Goal: Task Accomplishment & Management: Use online tool/utility

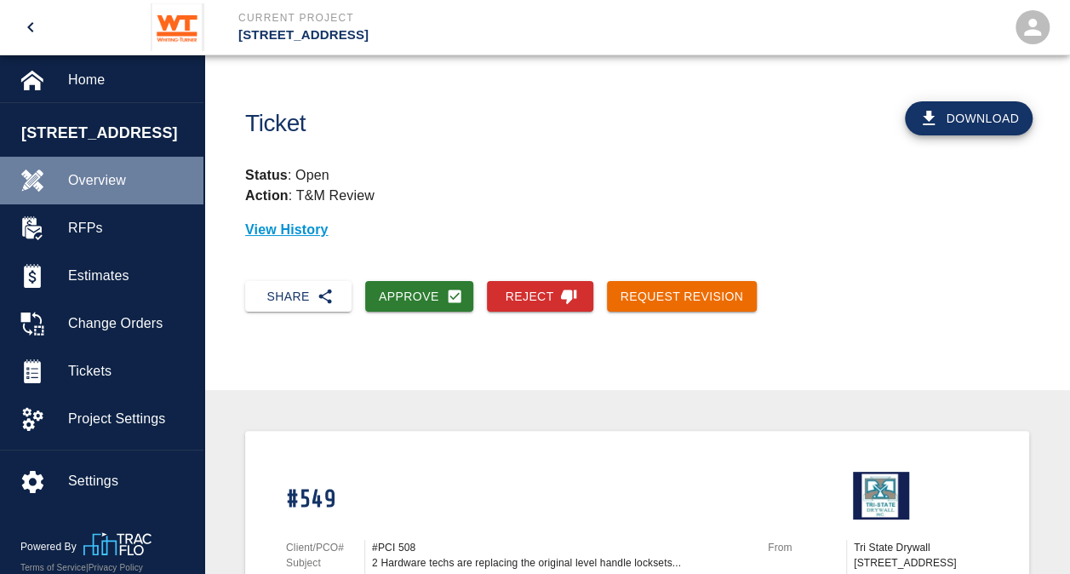
click at [111, 175] on span "Overview" at bounding box center [129, 180] width 122 height 20
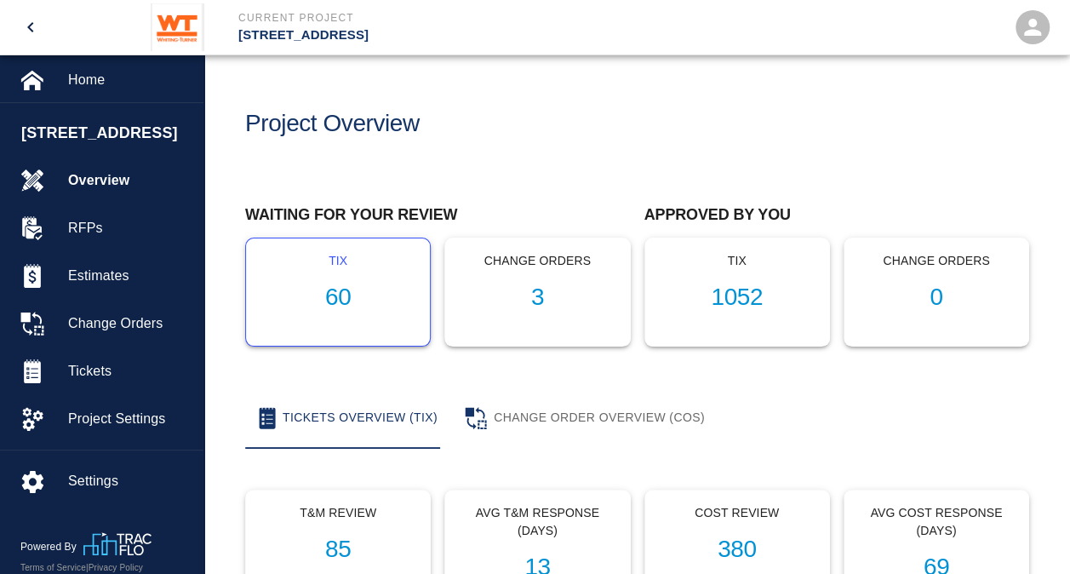
click at [337, 295] on h1 "60" at bounding box center [338, 298] width 157 height 28
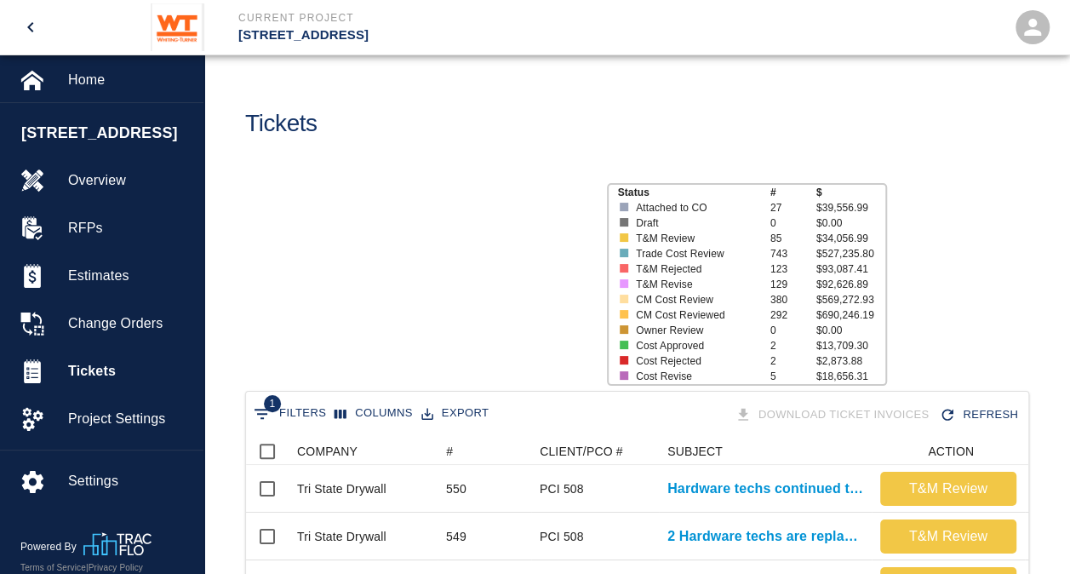
scroll to position [981, 770]
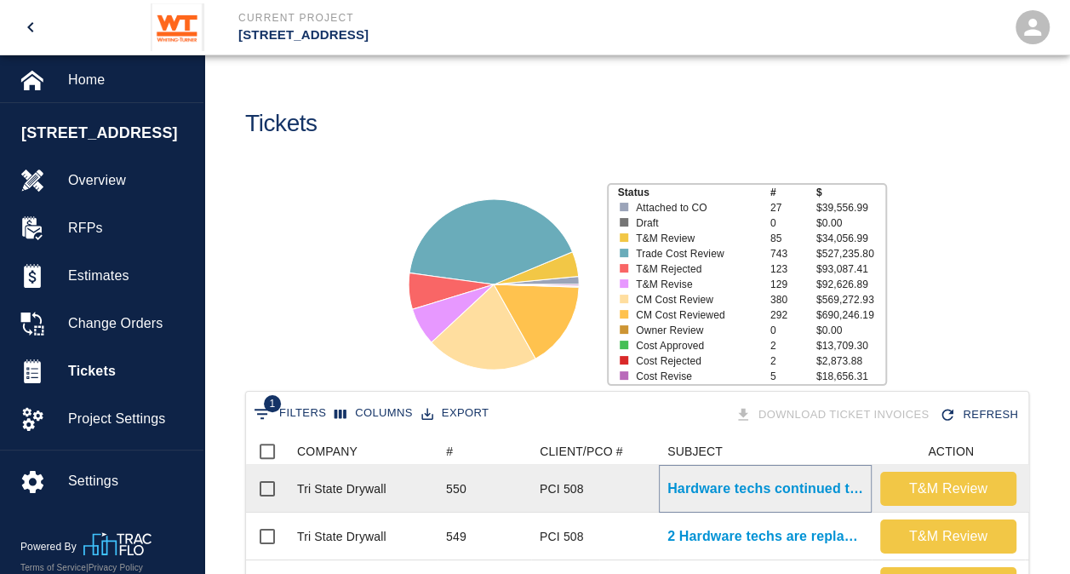
click at [705, 491] on p "Hardware techs continued the work [DATE] and this week..." at bounding box center [766, 489] width 196 height 20
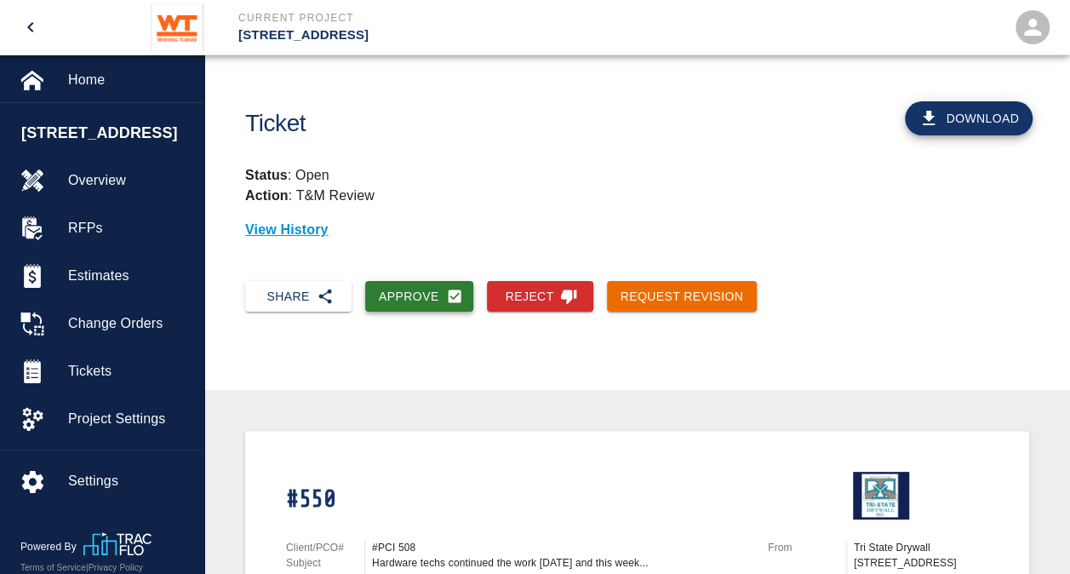
click at [399, 293] on button "Approve" at bounding box center [419, 297] width 108 height 32
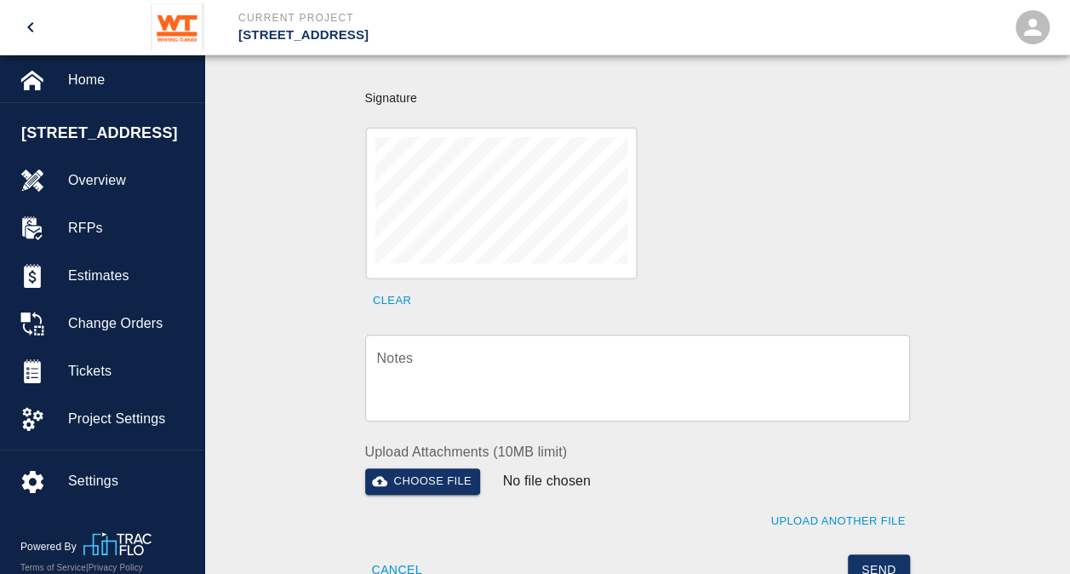
scroll to position [564, 0]
click at [577, 371] on textarea "Notes" at bounding box center [637, 376] width 521 height 59
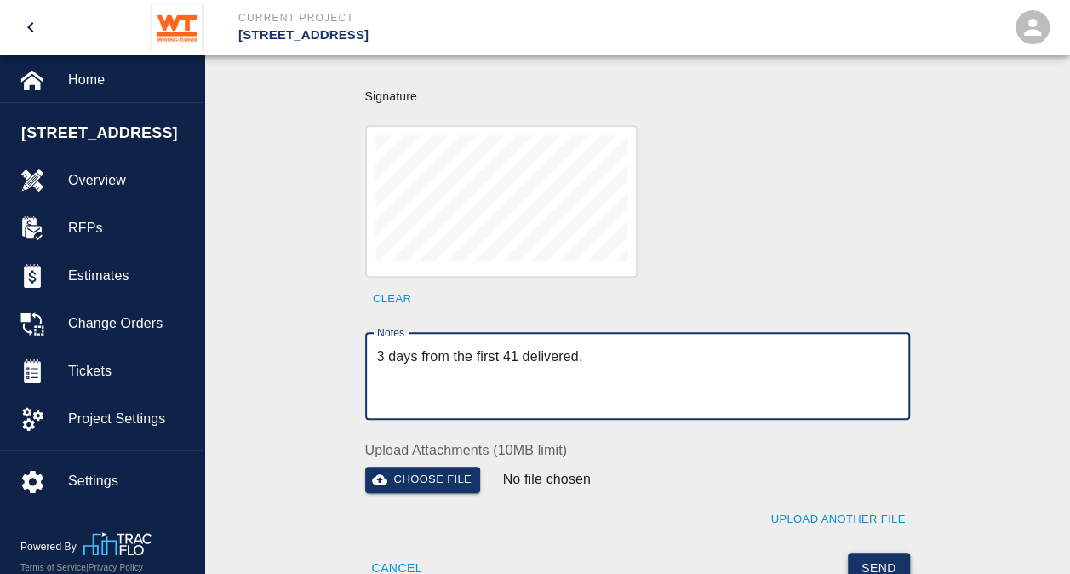
type textarea "3 days from the first 41 delivered."
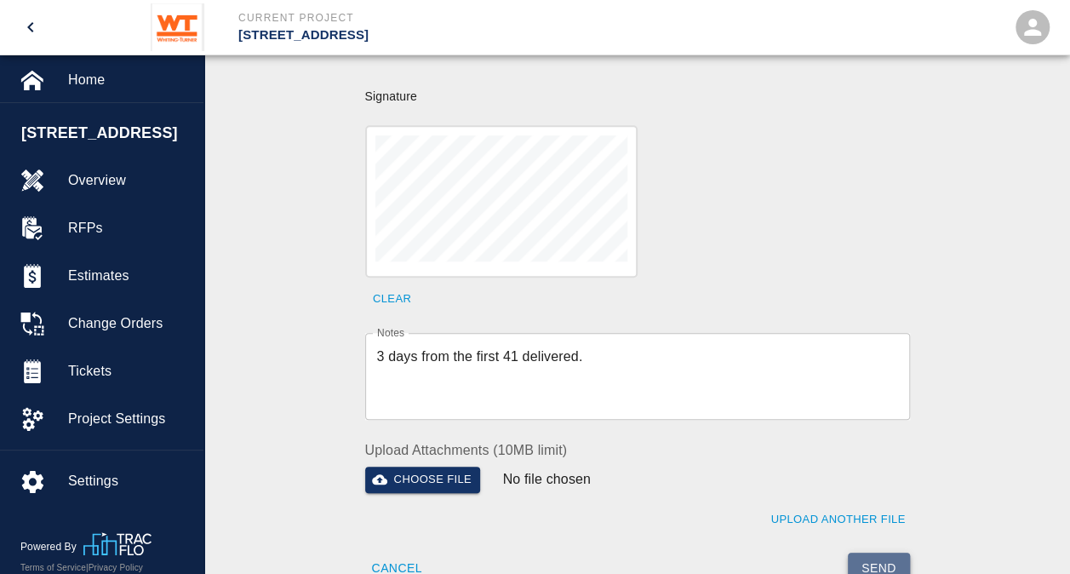
click at [876, 553] on button "Send" at bounding box center [879, 569] width 62 height 32
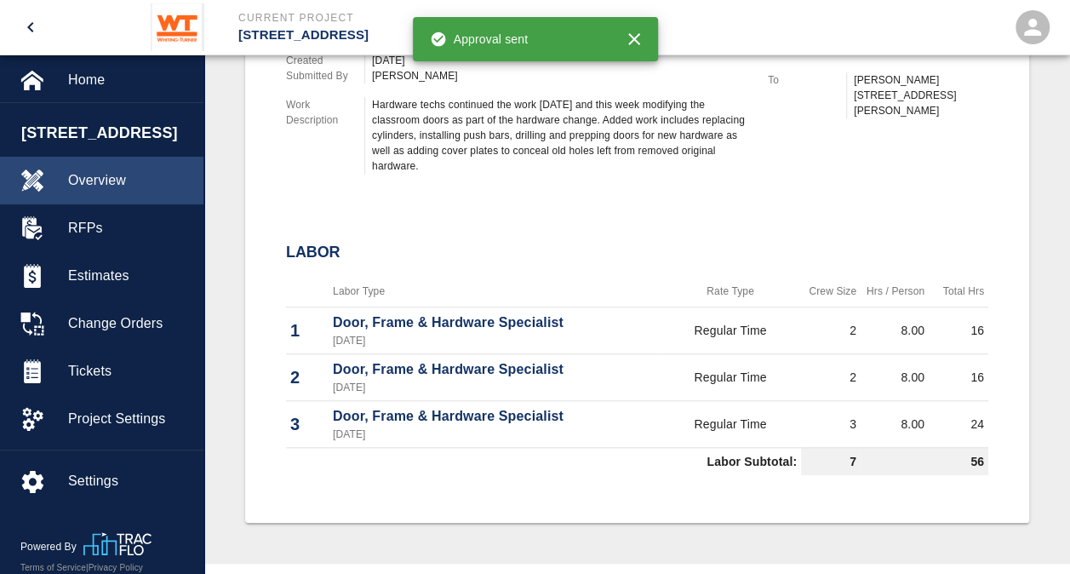
scroll to position [0, 0]
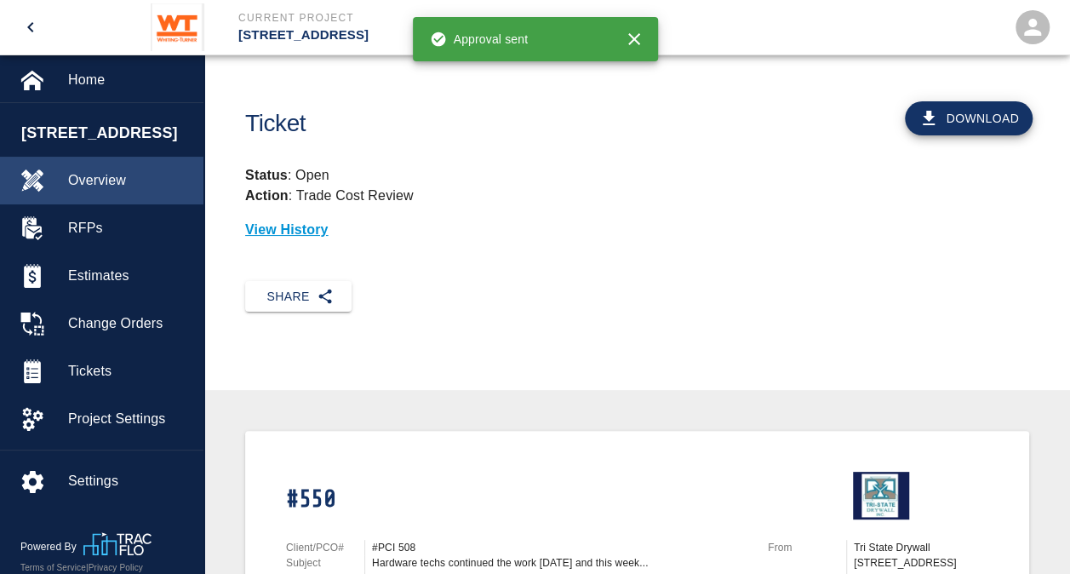
click at [87, 184] on span "Overview" at bounding box center [129, 180] width 122 height 20
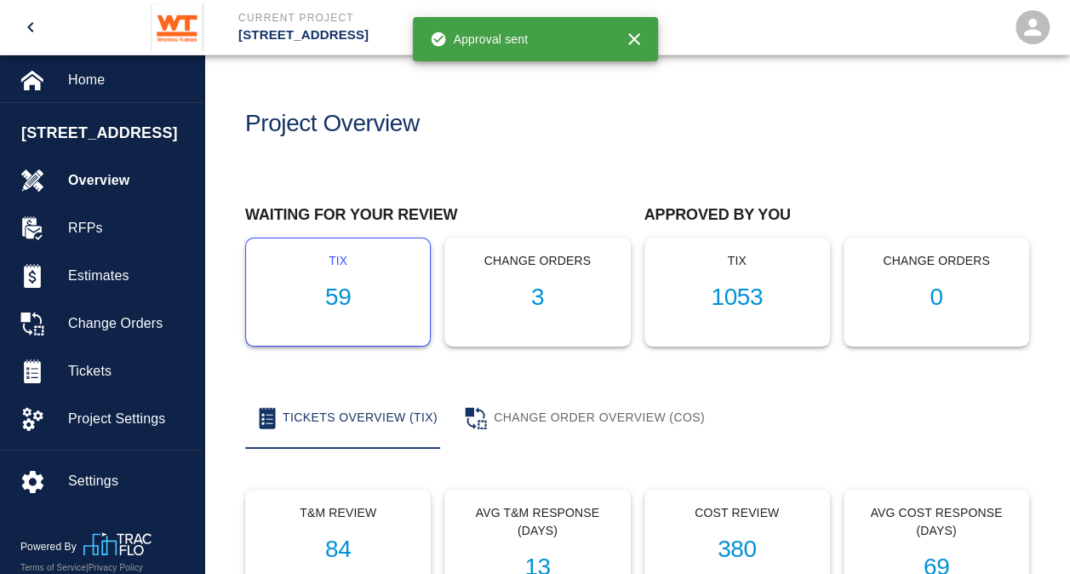
click at [339, 296] on h1 "59" at bounding box center [338, 298] width 157 height 28
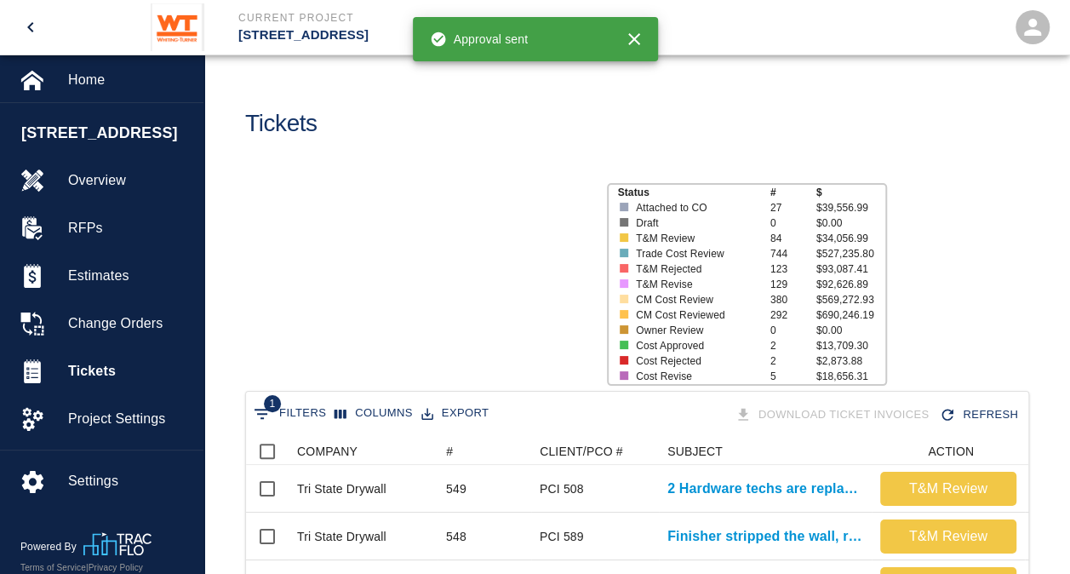
scroll to position [981, 770]
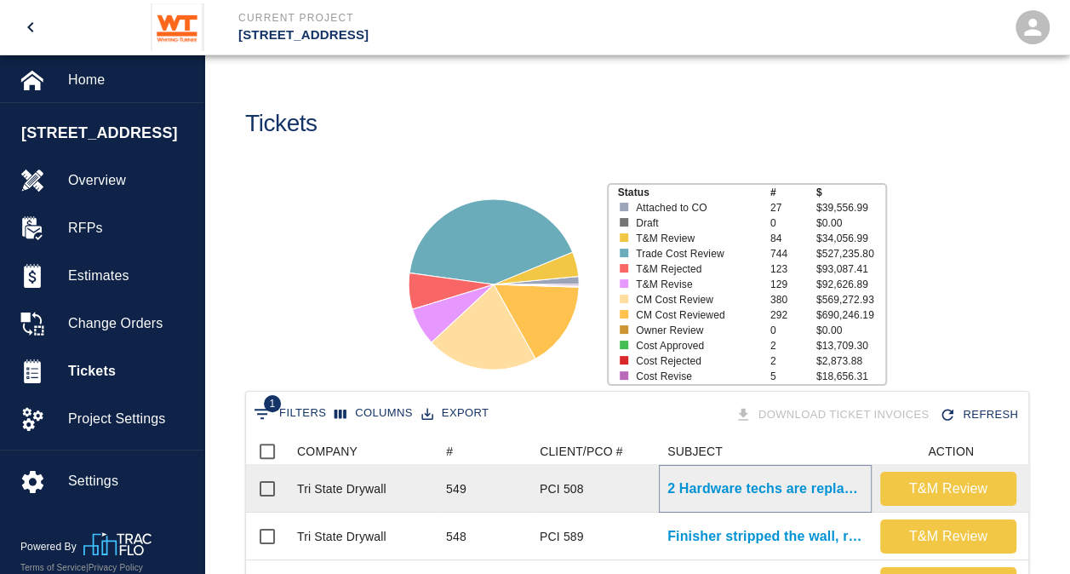
click at [824, 485] on p "2 Hardware techs are replacing the original level handle locksets..." at bounding box center [766, 489] width 196 height 20
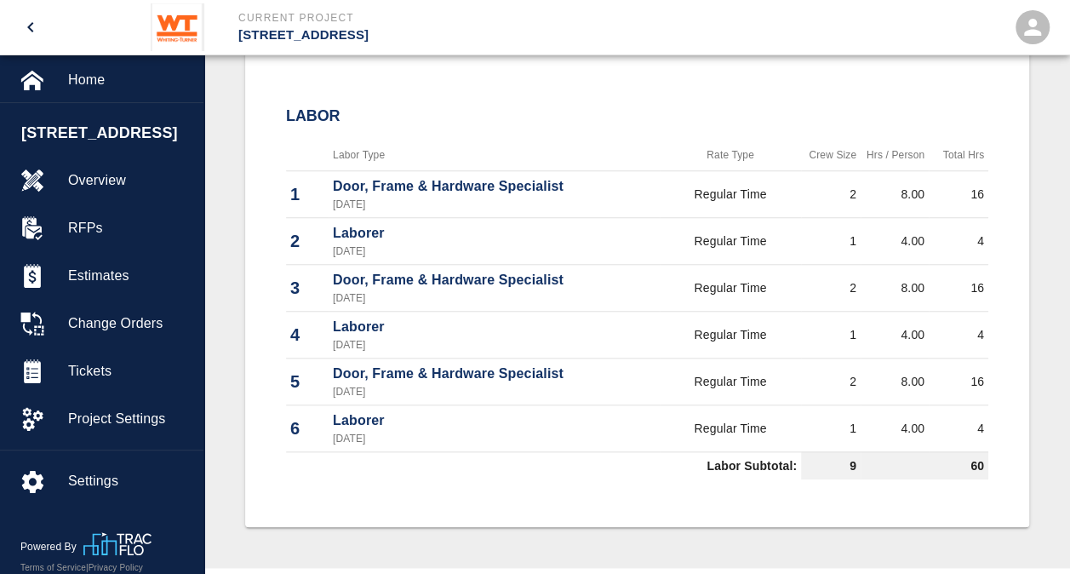
scroll to position [681, 0]
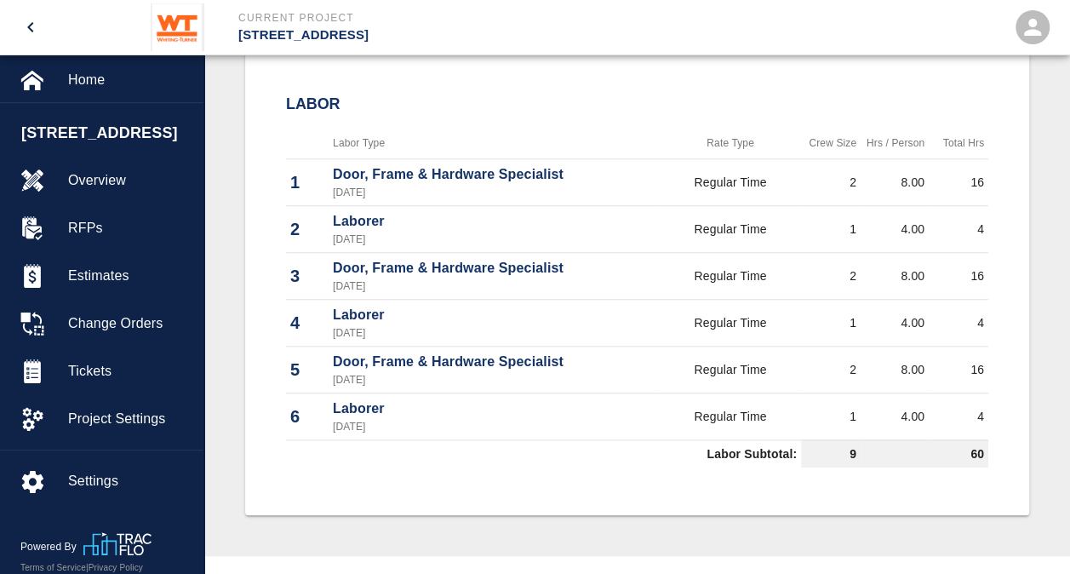
click at [638, 332] on p "[DATE]" at bounding box center [494, 332] width 323 height 15
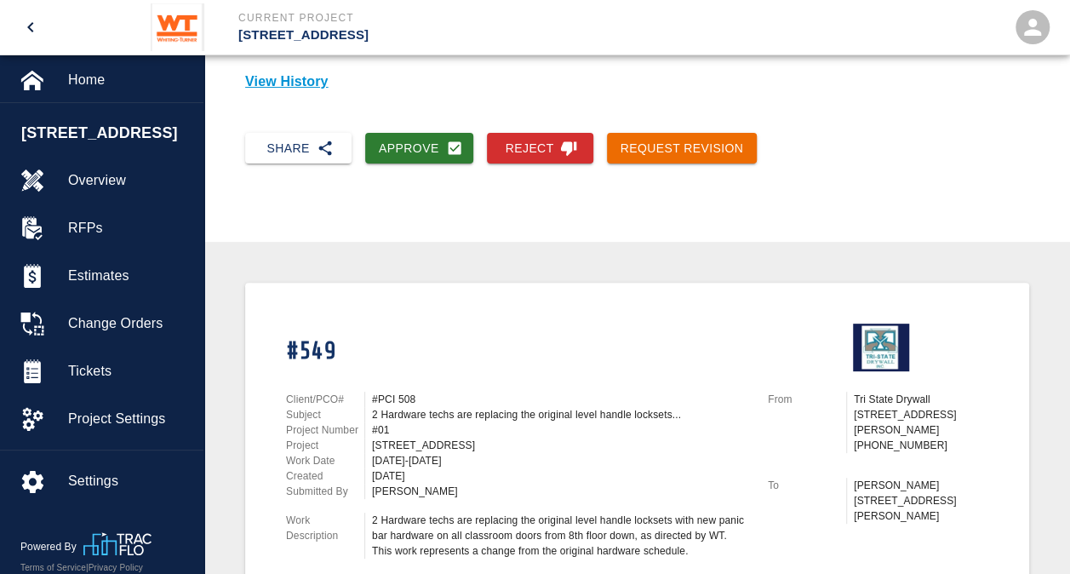
scroll to position [145, 0]
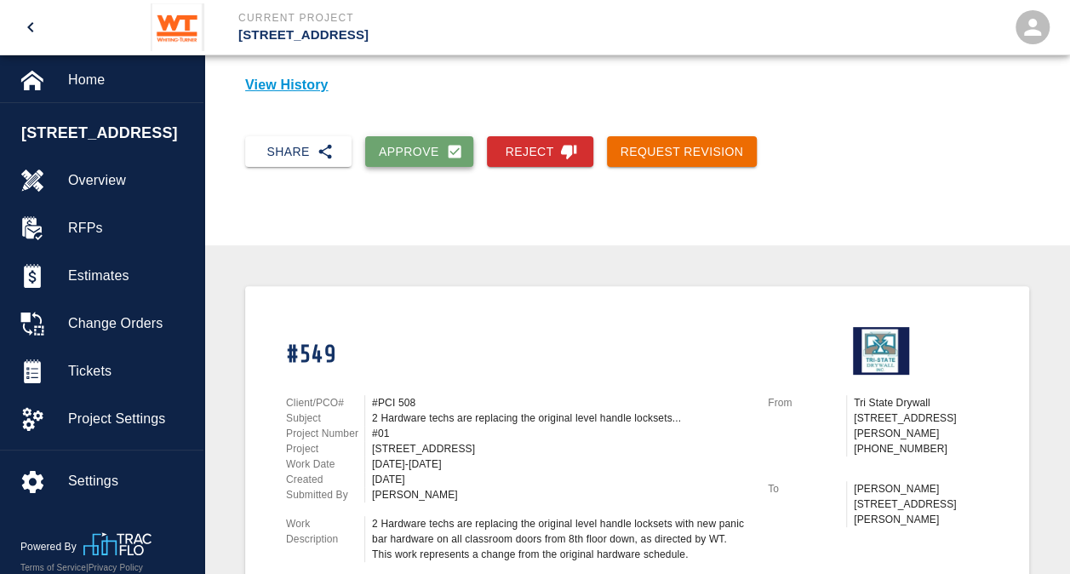
click at [399, 143] on button "Approve" at bounding box center [419, 152] width 108 height 32
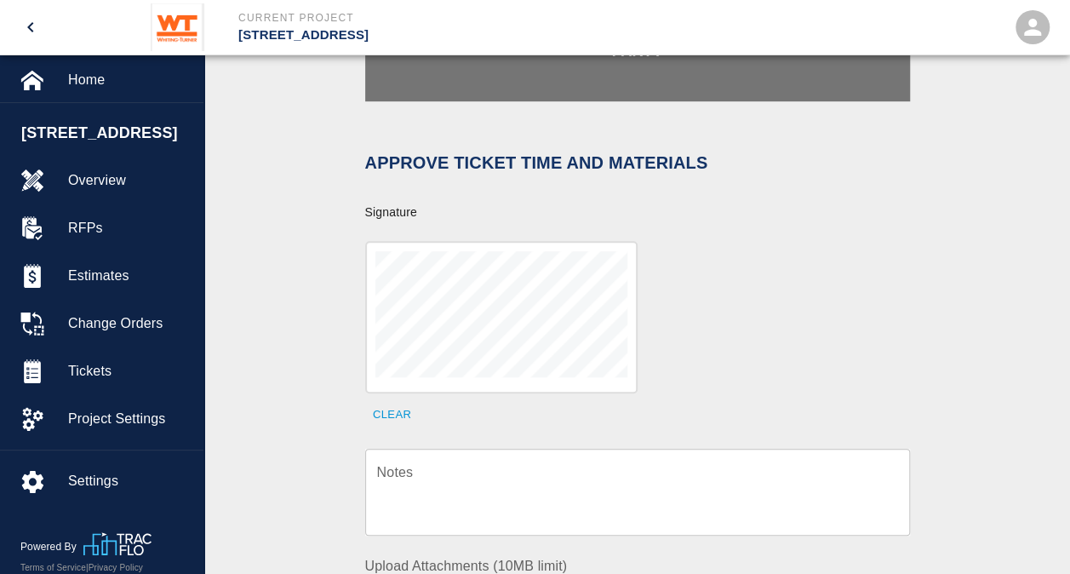
scroll to position [462, 0]
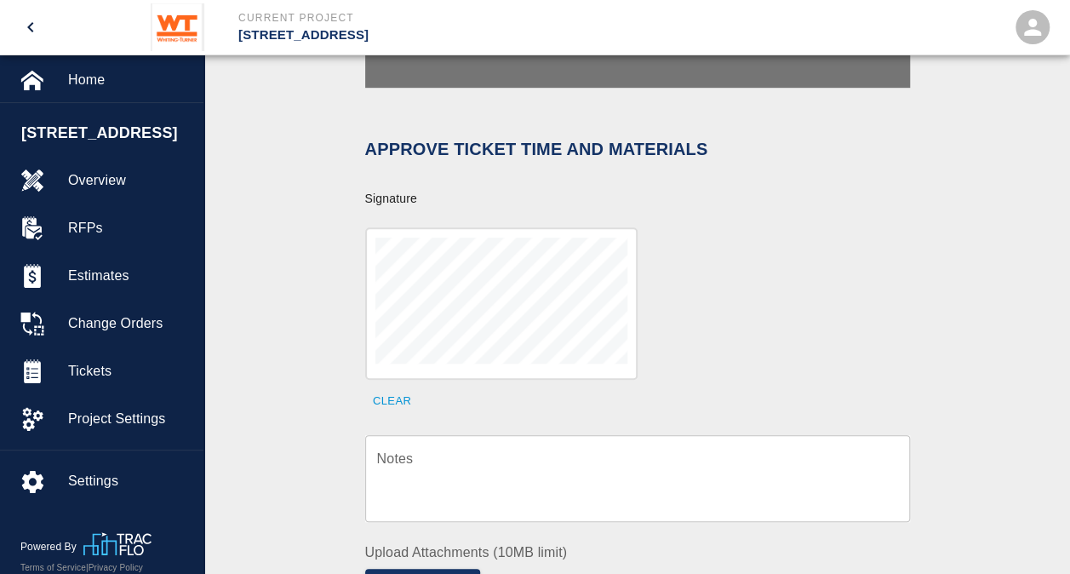
click at [663, 288] on div "Clear" at bounding box center [627, 311] width 565 height 208
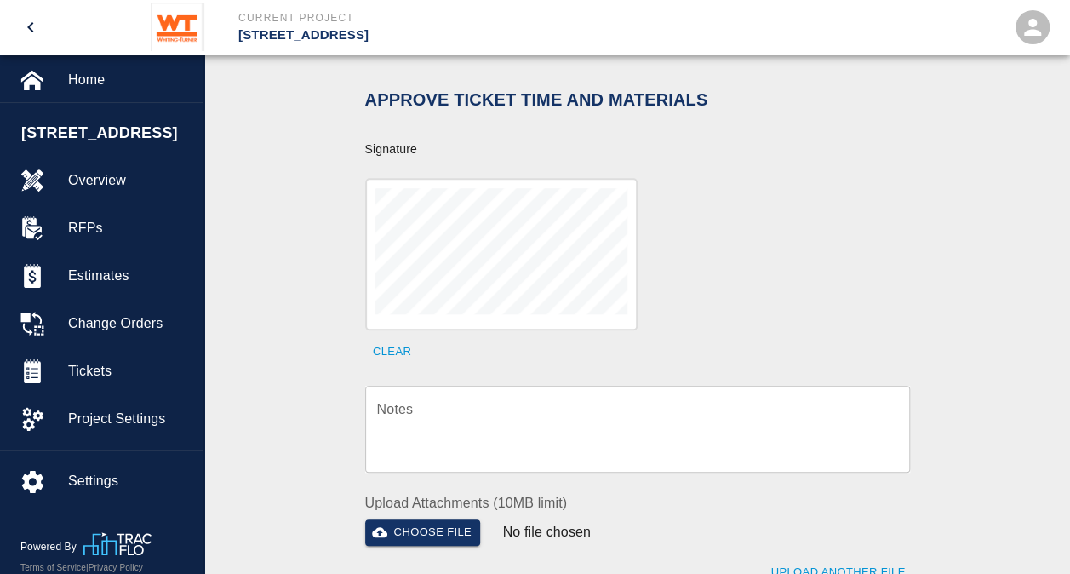
scroll to position [519, 0]
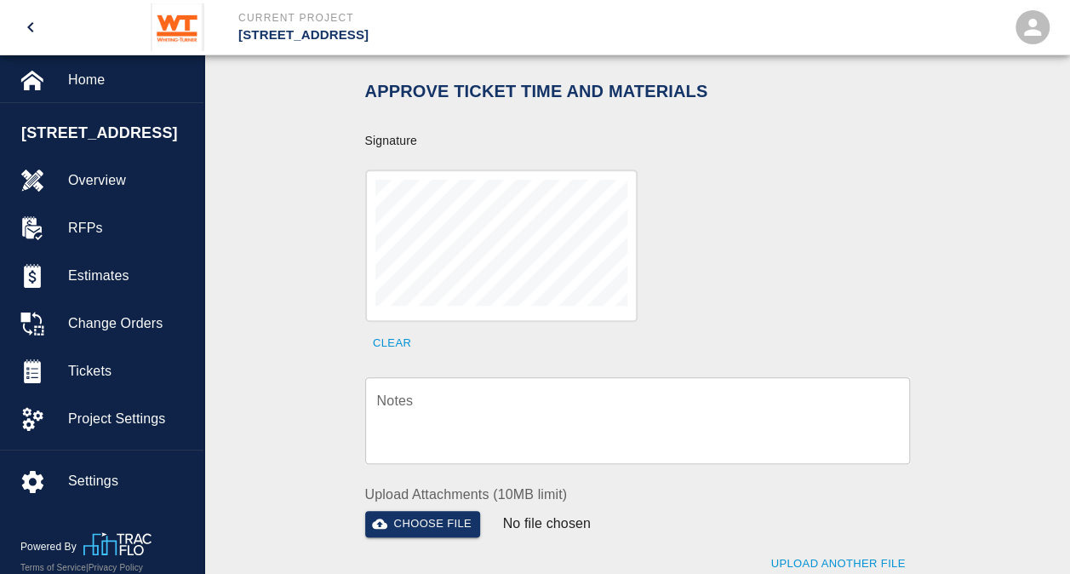
click at [596, 427] on textarea "Notes" at bounding box center [637, 420] width 521 height 59
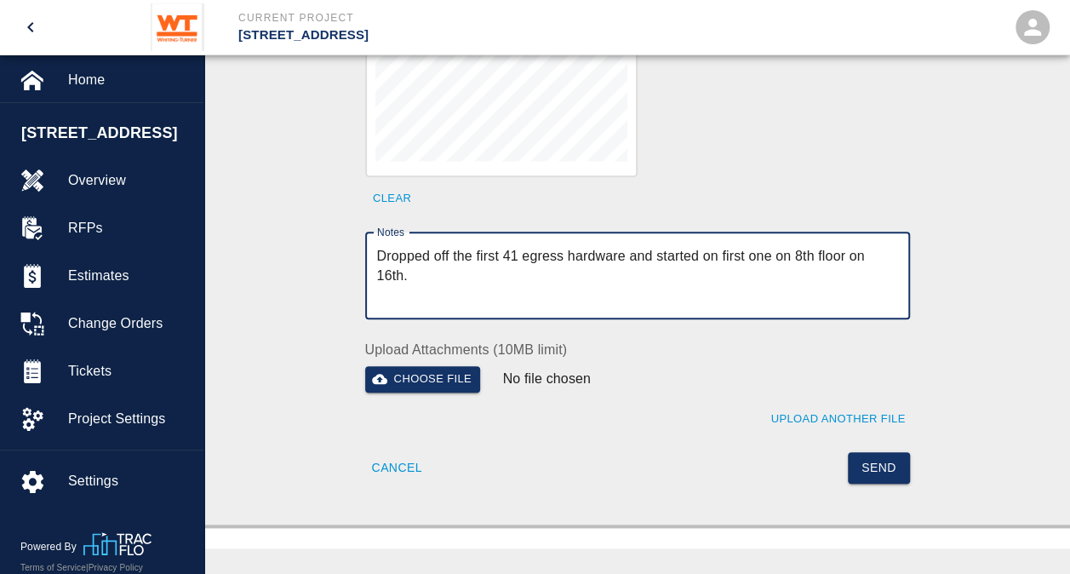
scroll to position [708, 0]
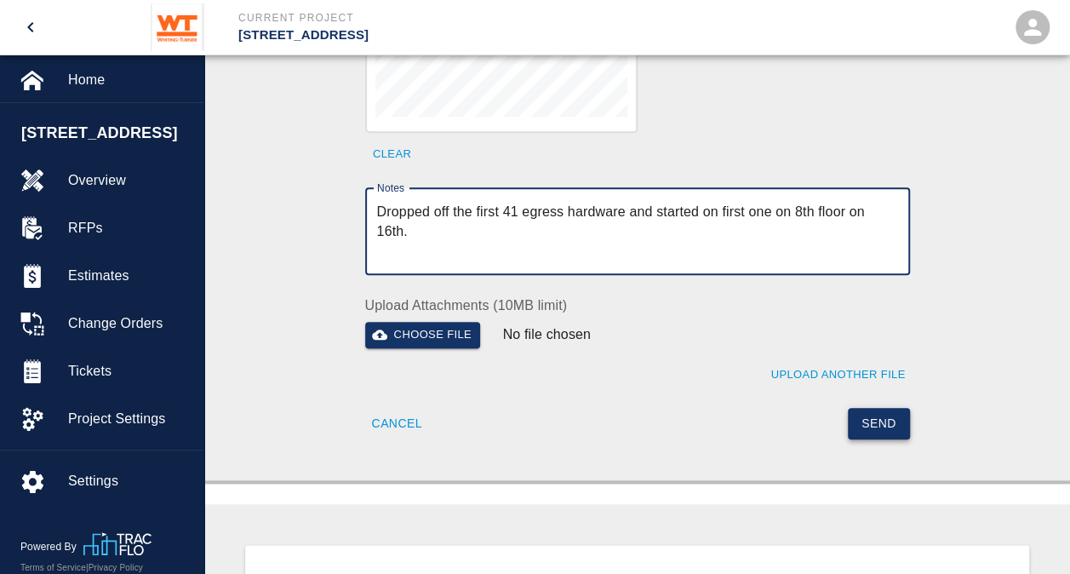
type textarea "Dropped off the first 41 egress hardware and started on first one on 8th floor …"
click at [887, 409] on button "Send" at bounding box center [879, 424] width 62 height 32
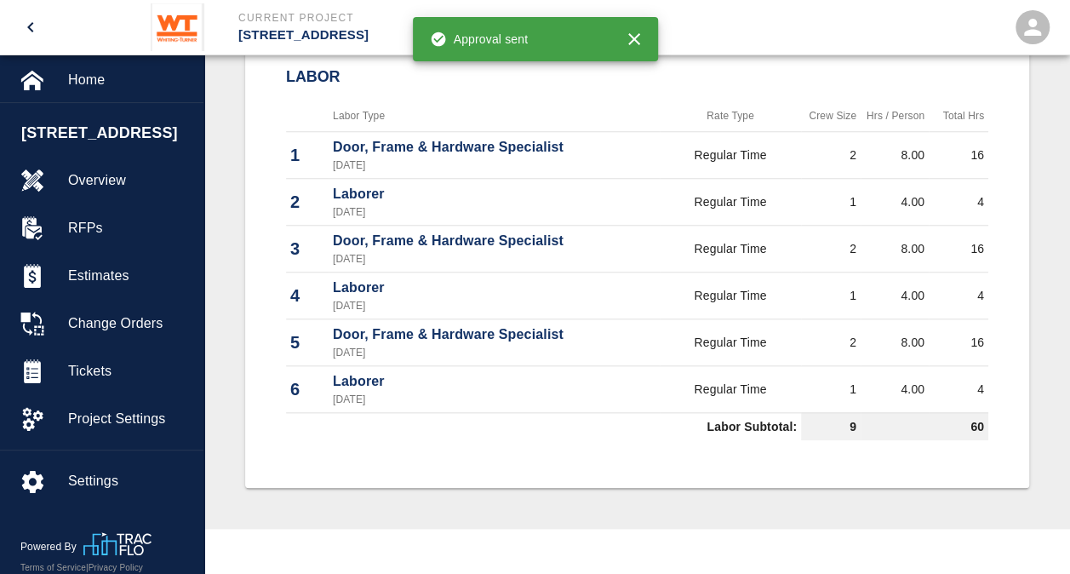
scroll to position [0, 0]
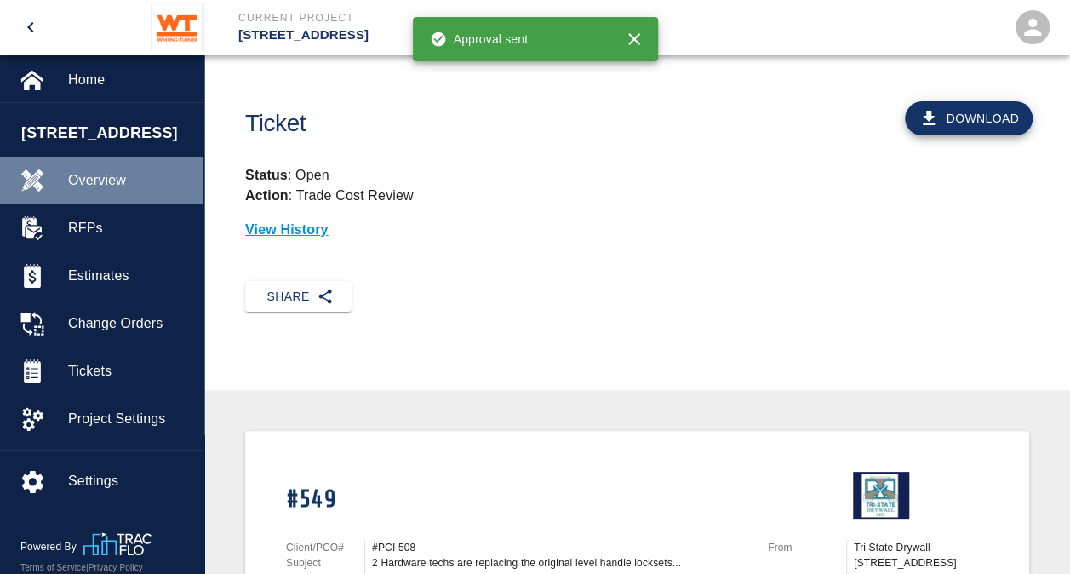
click at [82, 181] on span "Overview" at bounding box center [129, 180] width 122 height 20
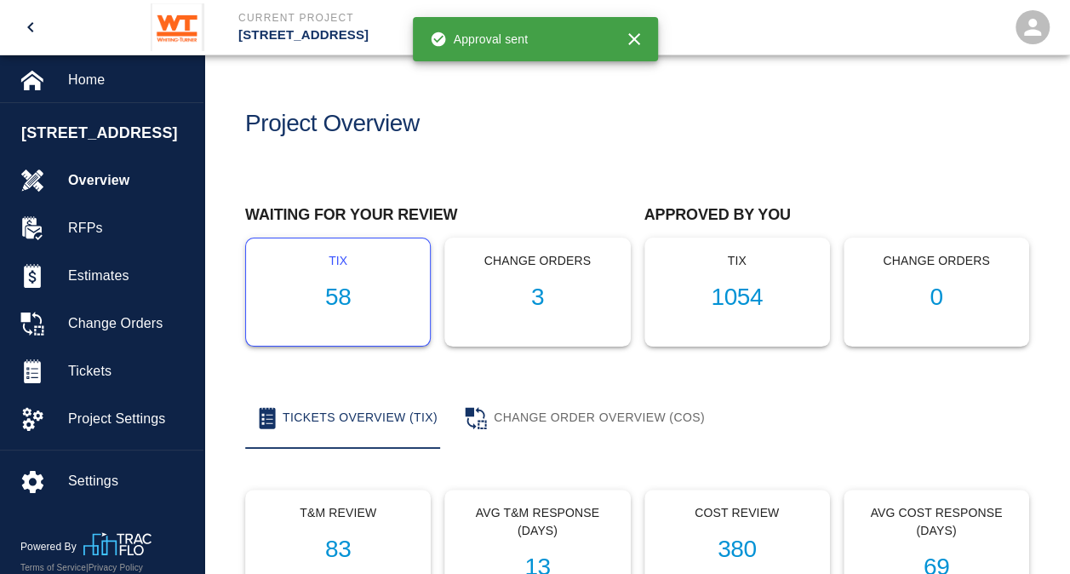
click at [338, 295] on h1 "58" at bounding box center [338, 298] width 157 height 28
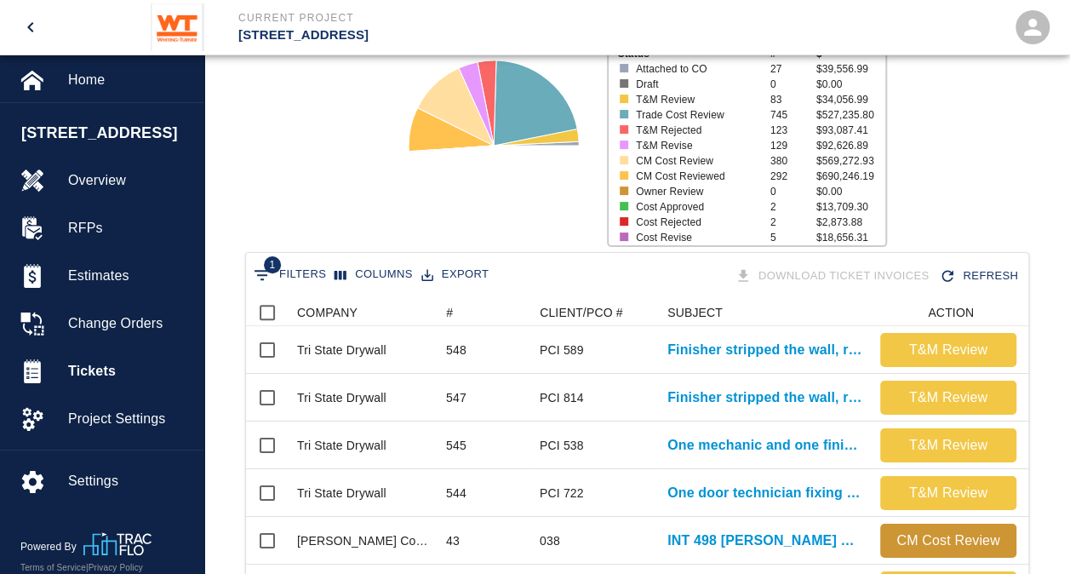
scroll to position [144, 0]
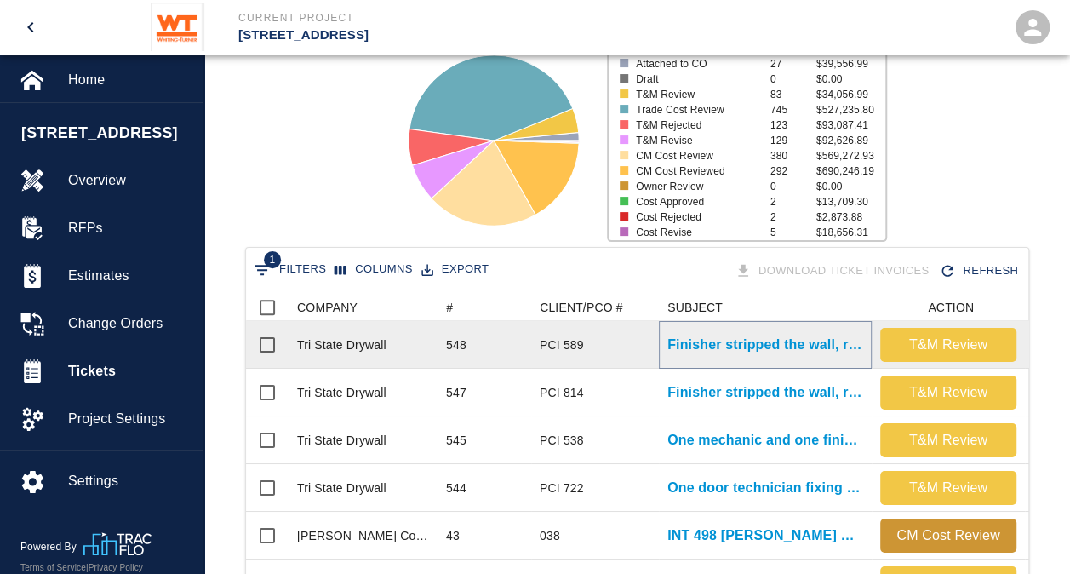
click at [721, 337] on p "Finisher stripped the wall, removing all residue after demo of..." at bounding box center [766, 345] width 196 height 20
